Goal: Communication & Community: Answer question/provide support

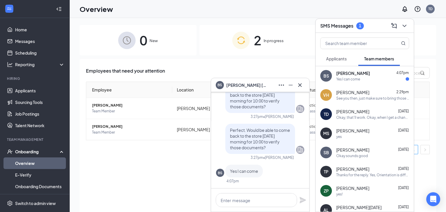
click at [355, 72] on span "[PERSON_NAME]" at bounding box center [353, 73] width 34 height 6
click at [254, 202] on textarea at bounding box center [256, 200] width 81 height 14
type textarea "Perfect, see you then."
click at [306, 198] on icon "Plane" at bounding box center [302, 200] width 7 height 7
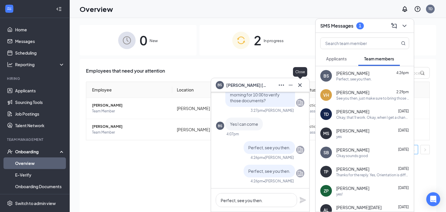
click at [299, 81] on button at bounding box center [299, 84] width 9 height 9
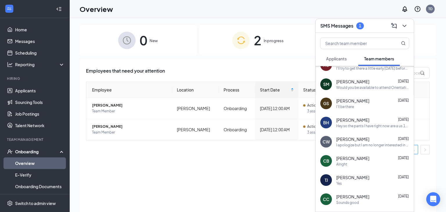
scroll to position [193, 0]
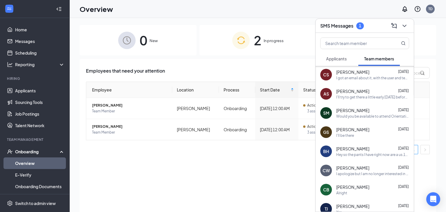
click at [335, 59] on span "Applicants" at bounding box center [336, 58] width 21 height 5
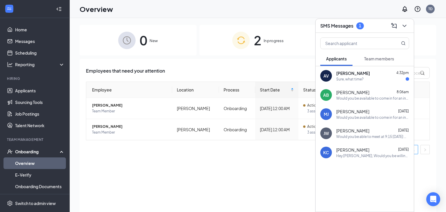
scroll to position [0, 0]
click at [359, 81] on div "Sure, what time?" at bounding box center [349, 79] width 27 height 5
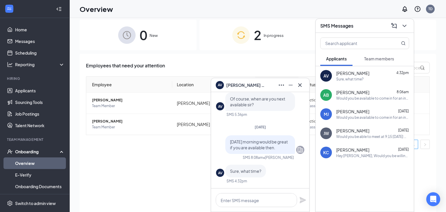
scroll to position [6, 0]
click at [250, 201] on textarea at bounding box center [256, 200] width 81 height 14
type textarea "W"
type textarea "Will 9:00 work?"
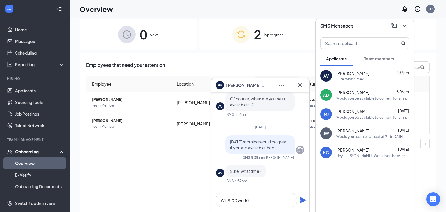
click at [302, 200] on icon "Plane" at bounding box center [303, 200] width 6 height 6
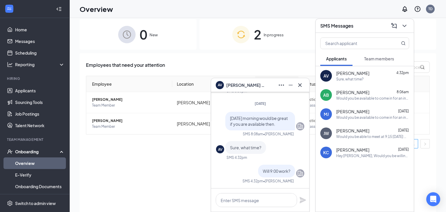
click at [184, 175] on div "Employees that need your attention Employee Location Process Start Date Status …" at bounding box center [258, 137] width 357 height 168
click at [300, 87] on icon "Cross" at bounding box center [300, 85] width 7 height 7
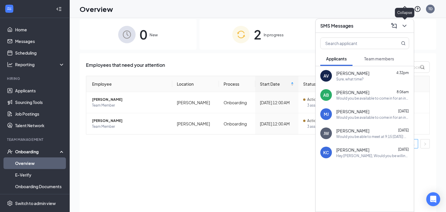
click at [407, 28] on icon "ChevronDown" at bounding box center [404, 25] width 7 height 7
